Goal: Task Accomplishment & Management: Manage account settings

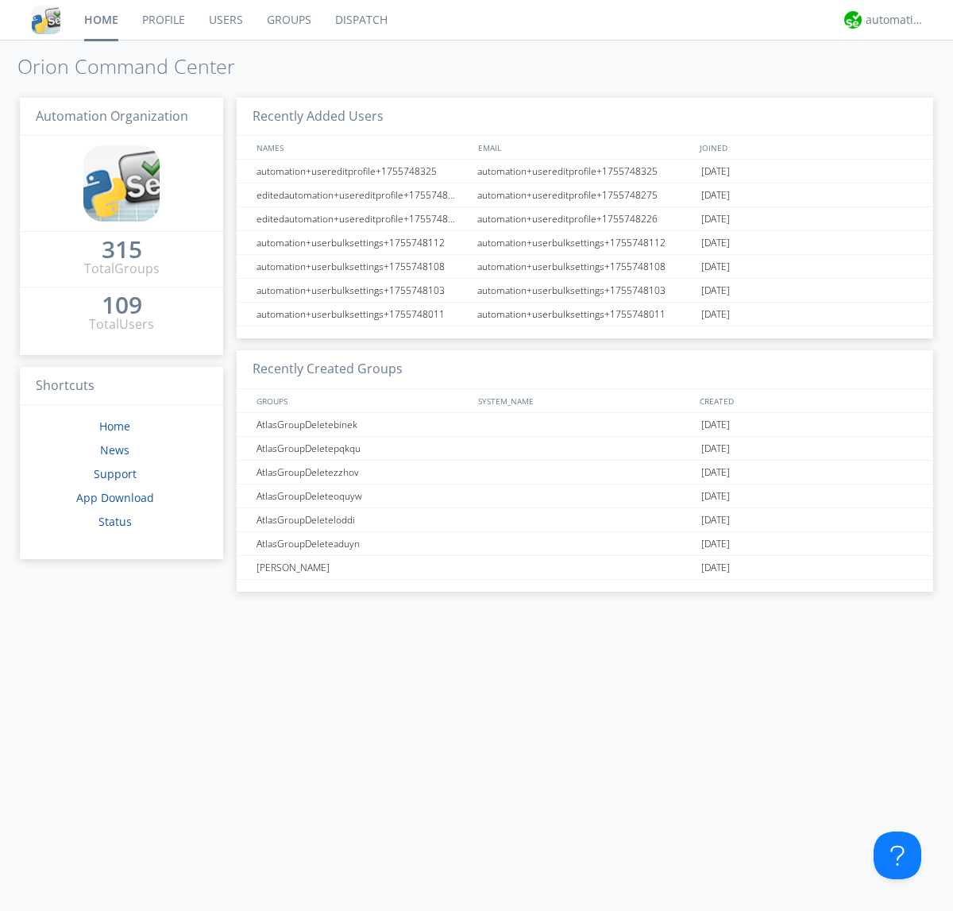
click at [287, 20] on link "Groups" at bounding box center [289, 20] width 68 height 40
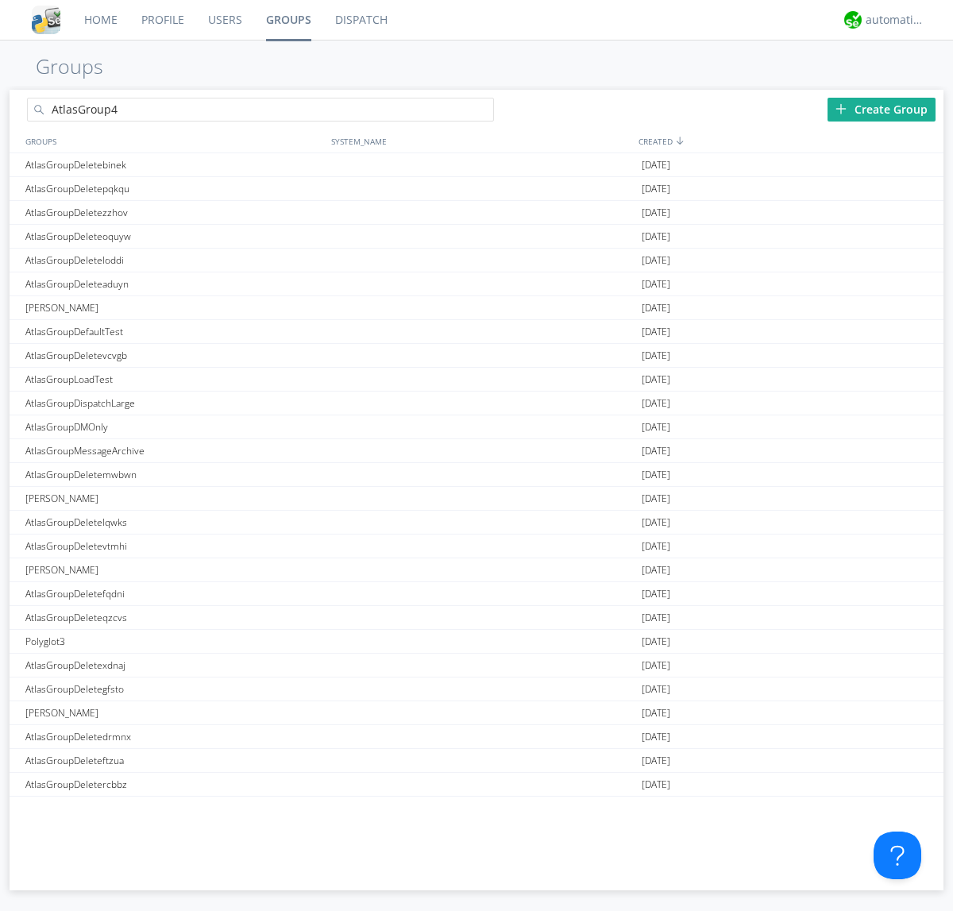
type input "AtlasGroup4"
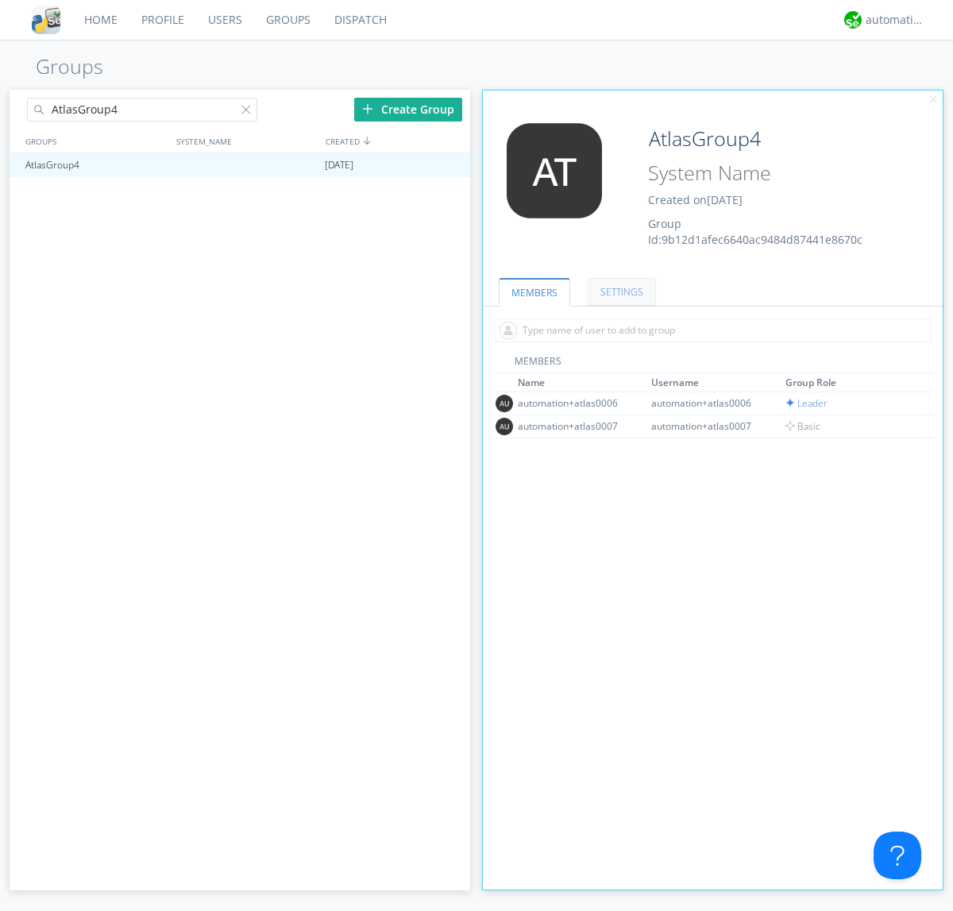
click at [619, 291] on link "SETTINGS" at bounding box center [622, 292] width 68 height 28
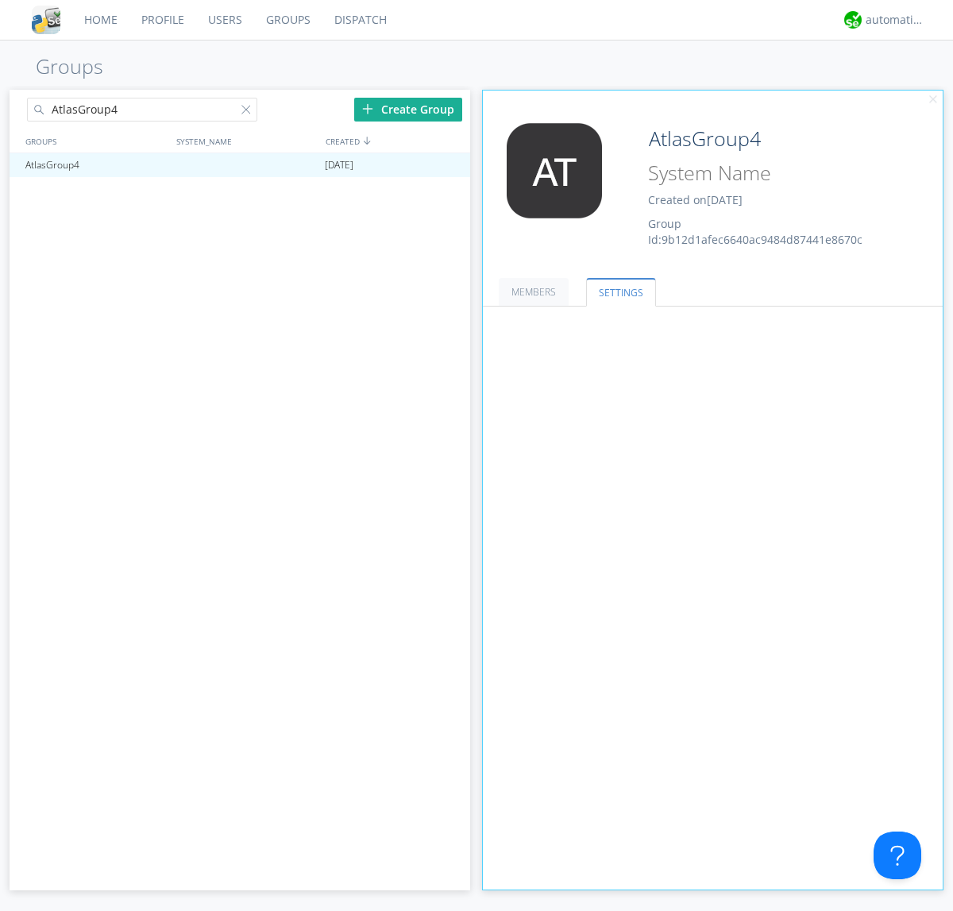
click at [0, 0] on button "Everyone" at bounding box center [0, 0] width 0 height 0
click at [0, 0] on link "Leaders only" at bounding box center [0, 0] width 0 height 0
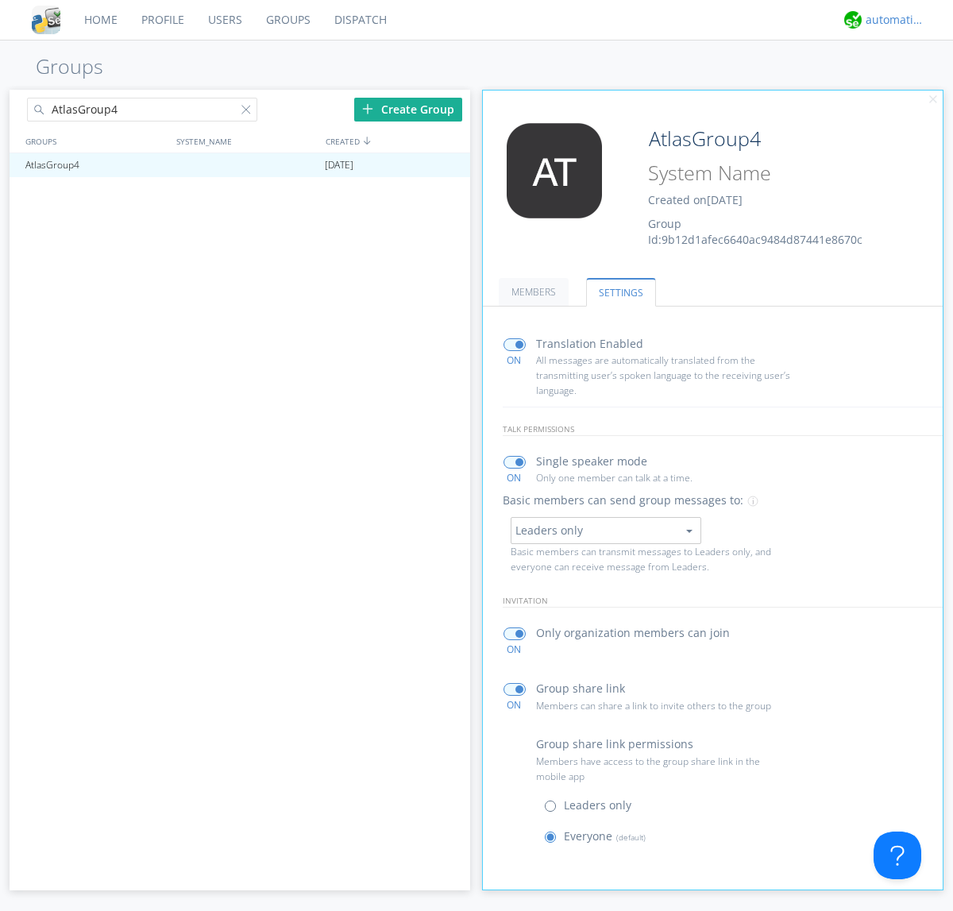
click at [891, 20] on div "automation+atlas" at bounding box center [896, 20] width 60 height 16
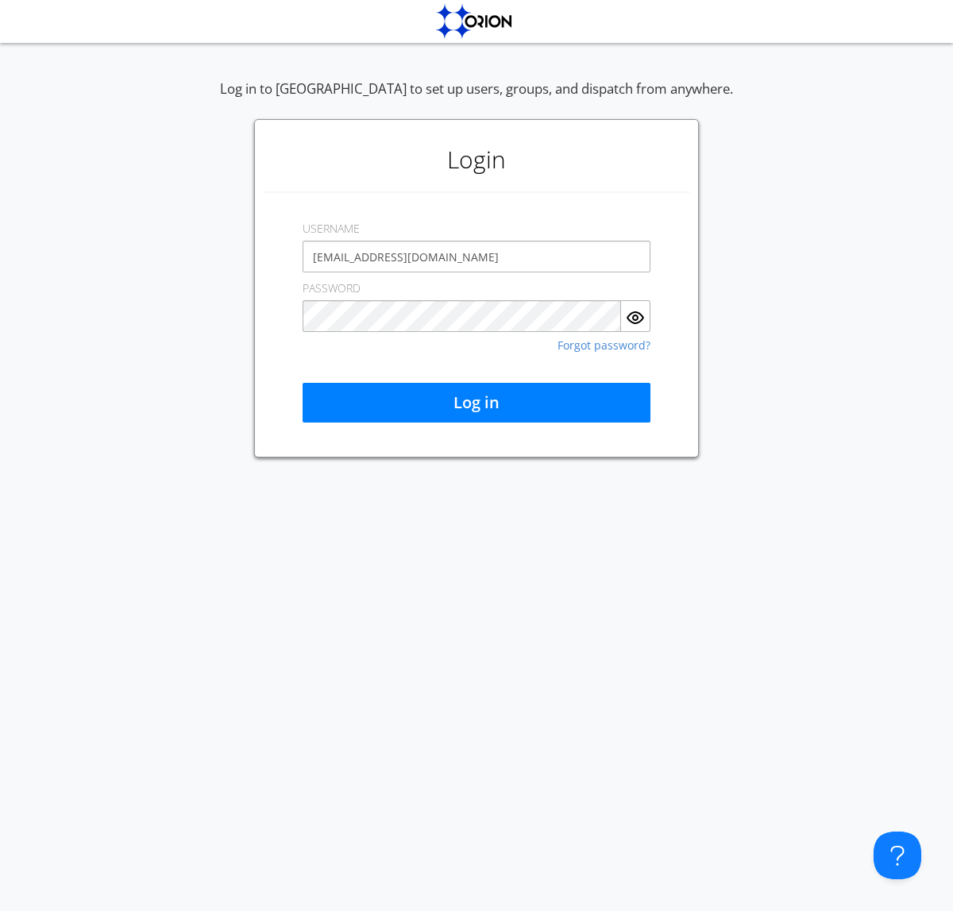
type input "[EMAIL_ADDRESS][DOMAIN_NAME]"
click at [476, 403] on button "Log in" at bounding box center [477, 403] width 348 height 40
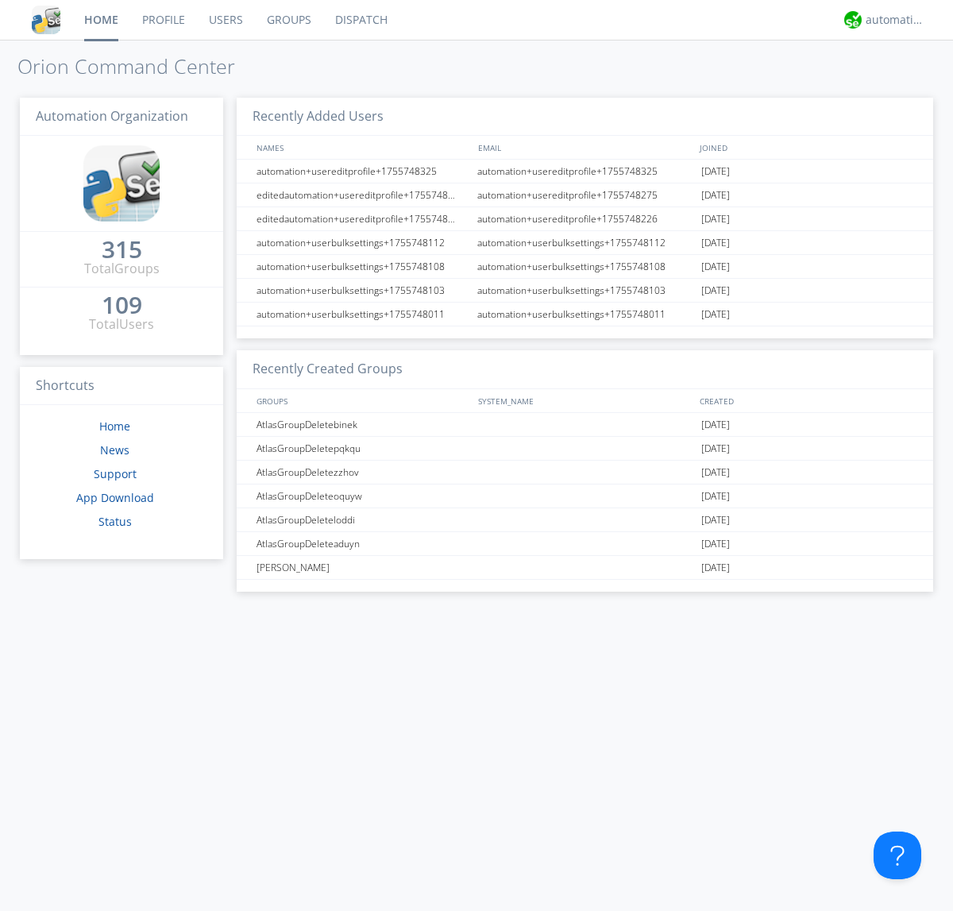
click at [287, 20] on link "Groups" at bounding box center [289, 20] width 68 height 40
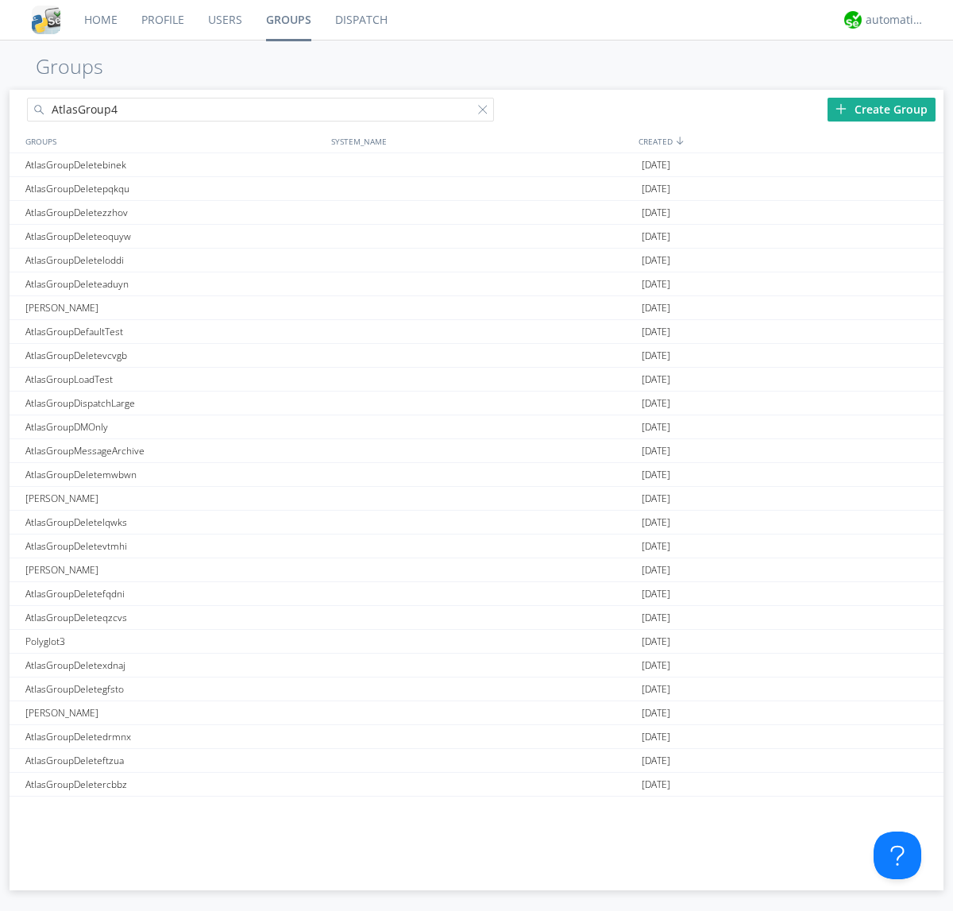
type input "AtlasGroup4"
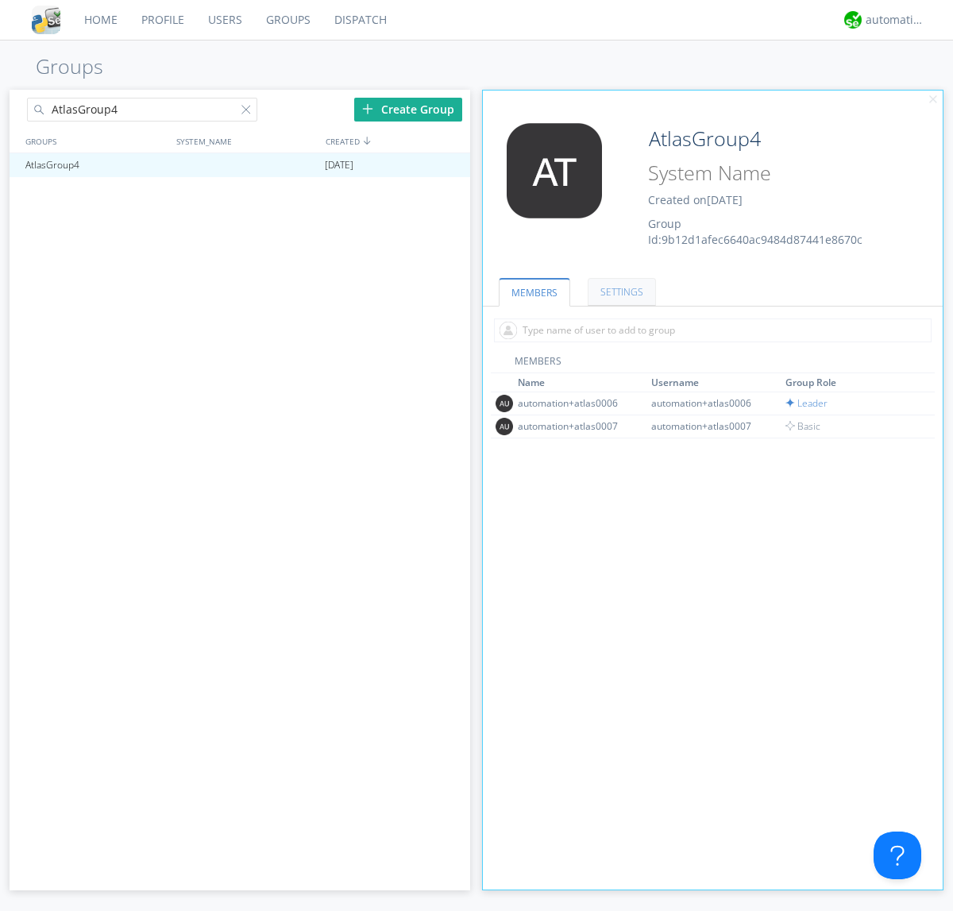
click at [619, 291] on link "SETTINGS" at bounding box center [622, 292] width 68 height 28
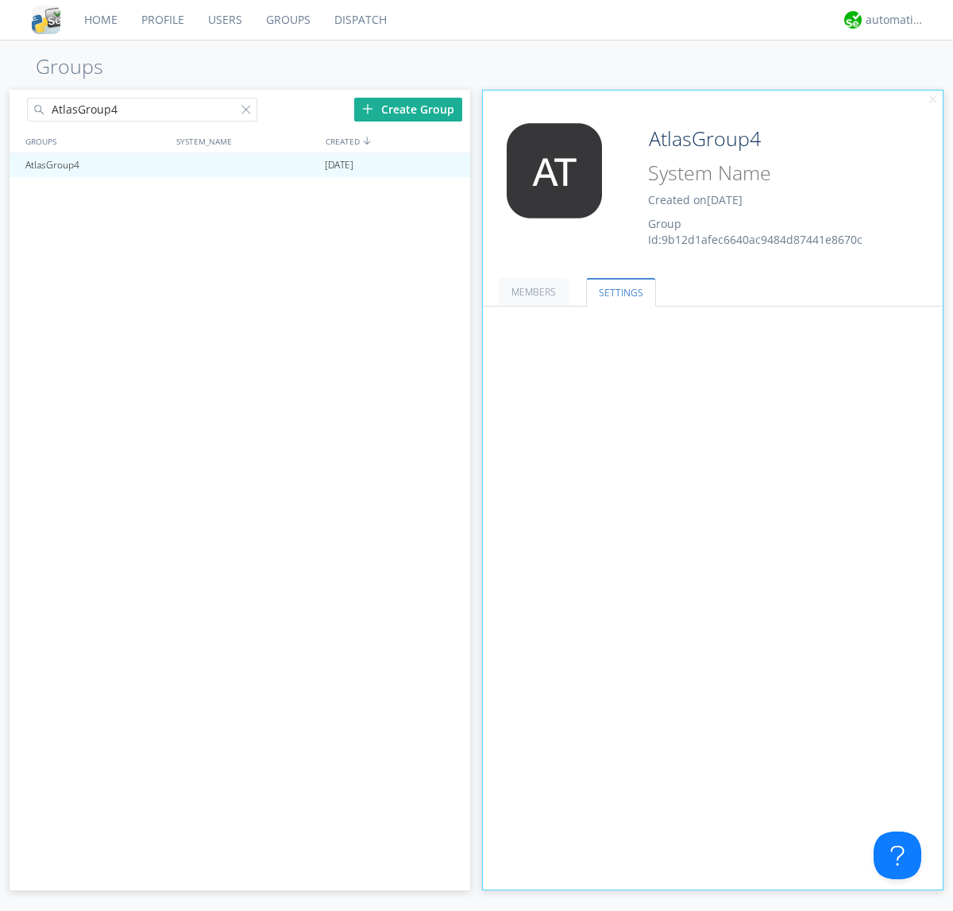
click at [0, 0] on button "Leaders only" at bounding box center [0, 0] width 0 height 0
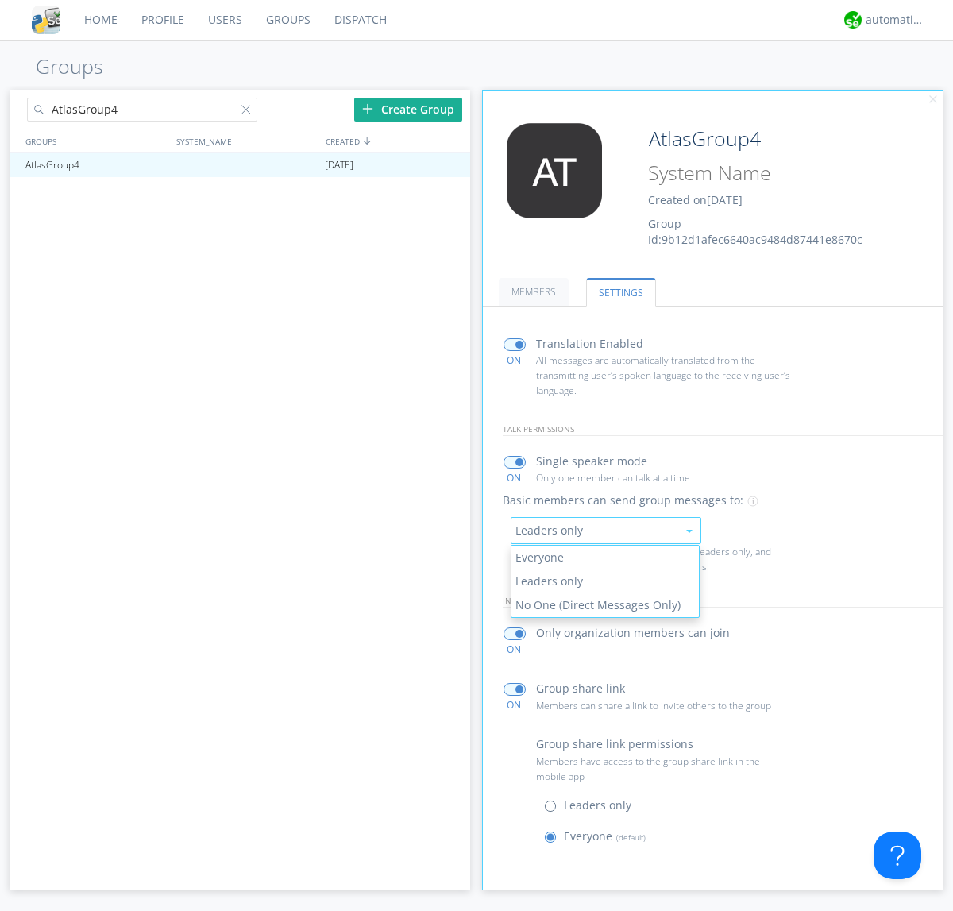
click at [604, 604] on link "No One (Direct Messages Only)" at bounding box center [605, 605] width 188 height 24
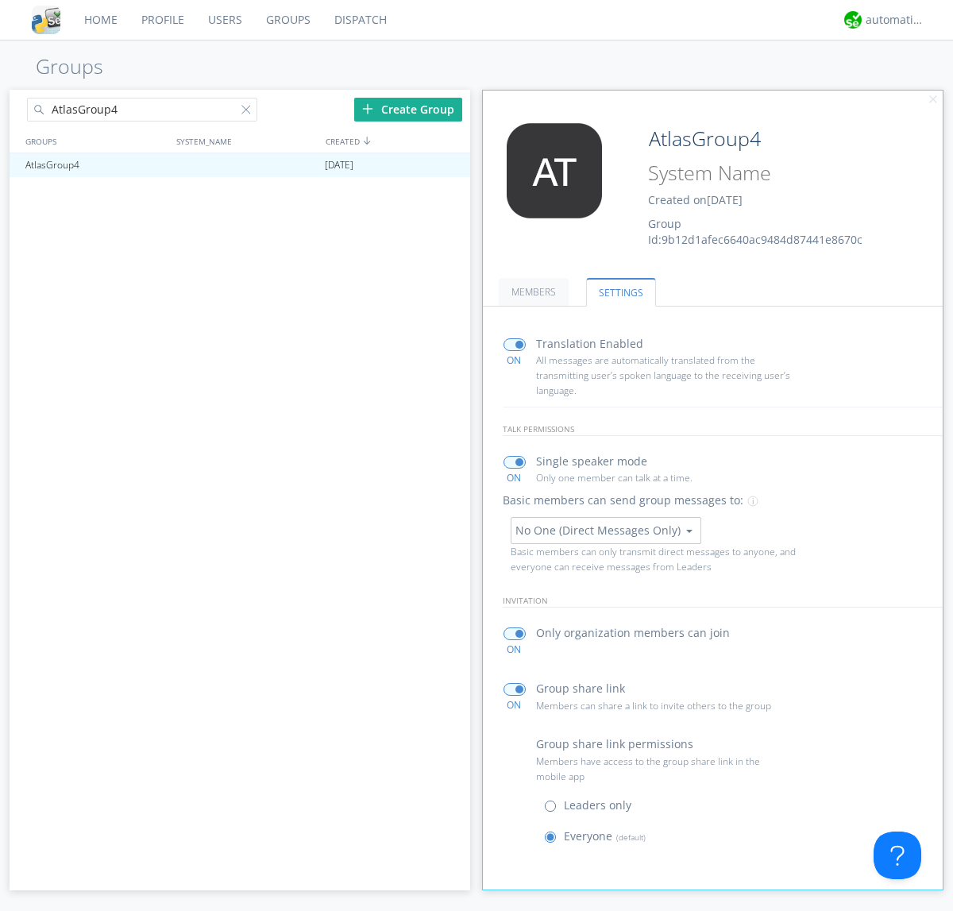
click at [605, 530] on button "No One (Direct Messages Only)" at bounding box center [606, 530] width 191 height 27
click at [0, 0] on link "Everyone" at bounding box center [0, 0] width 0 height 0
click at [891, 20] on div "automation+atlas" at bounding box center [896, 20] width 60 height 16
